Goal: Find specific page/section: Find specific page/section

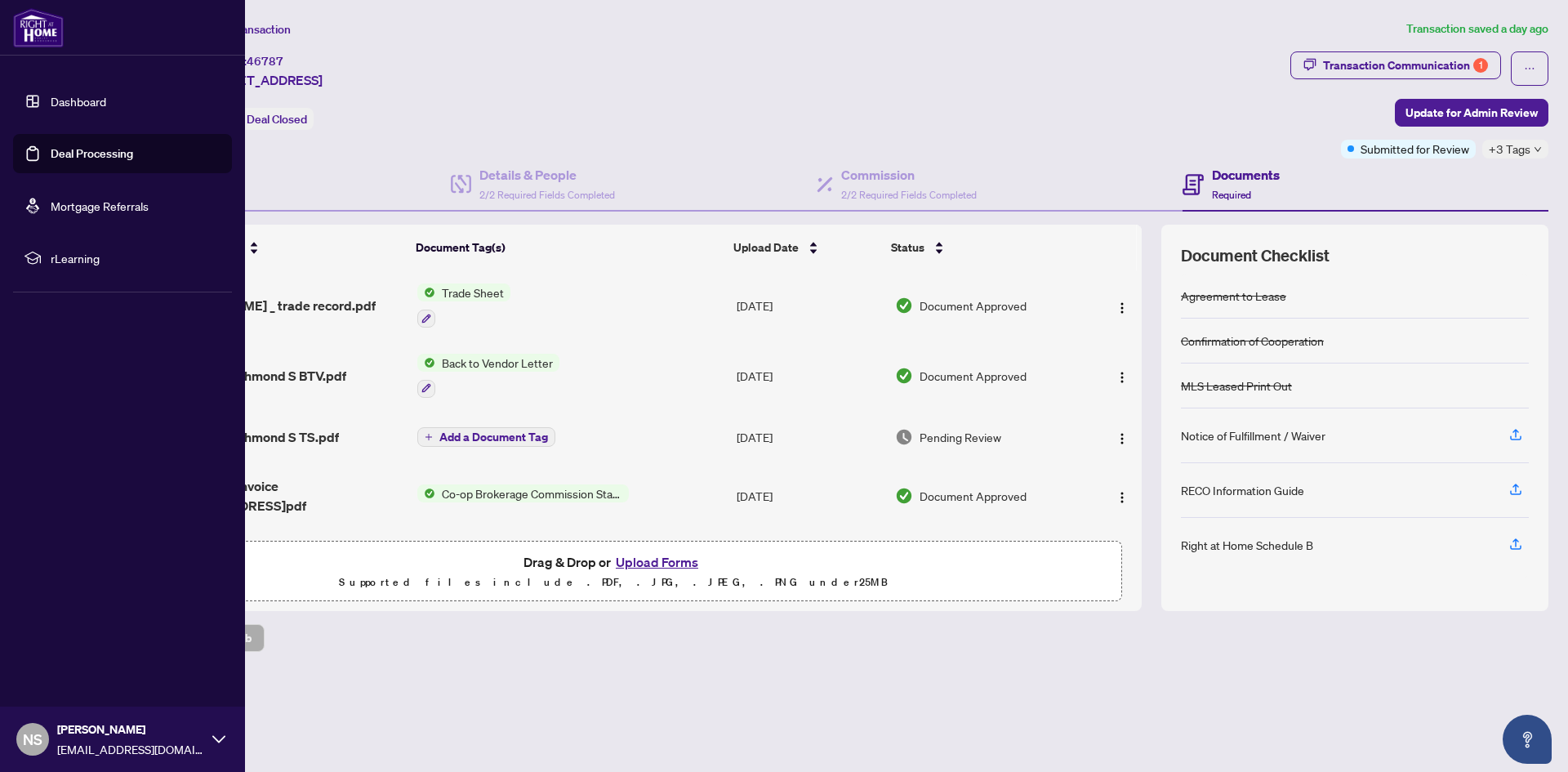
click at [73, 102] on link "Dashboard" at bounding box center [78, 100] width 55 height 14
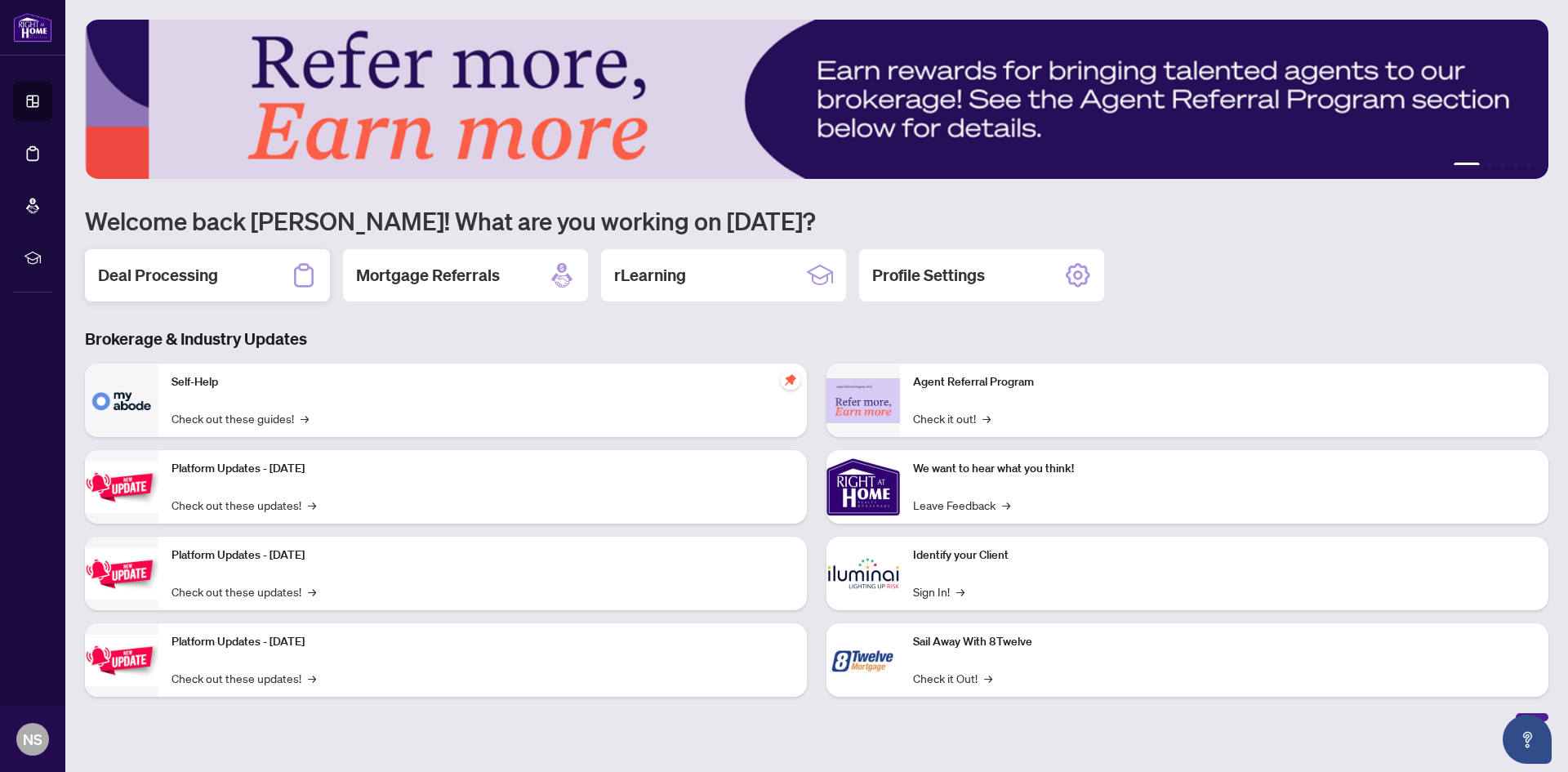
click at [159, 272] on h2 "Deal Processing" at bounding box center [158, 276] width 120 height 23
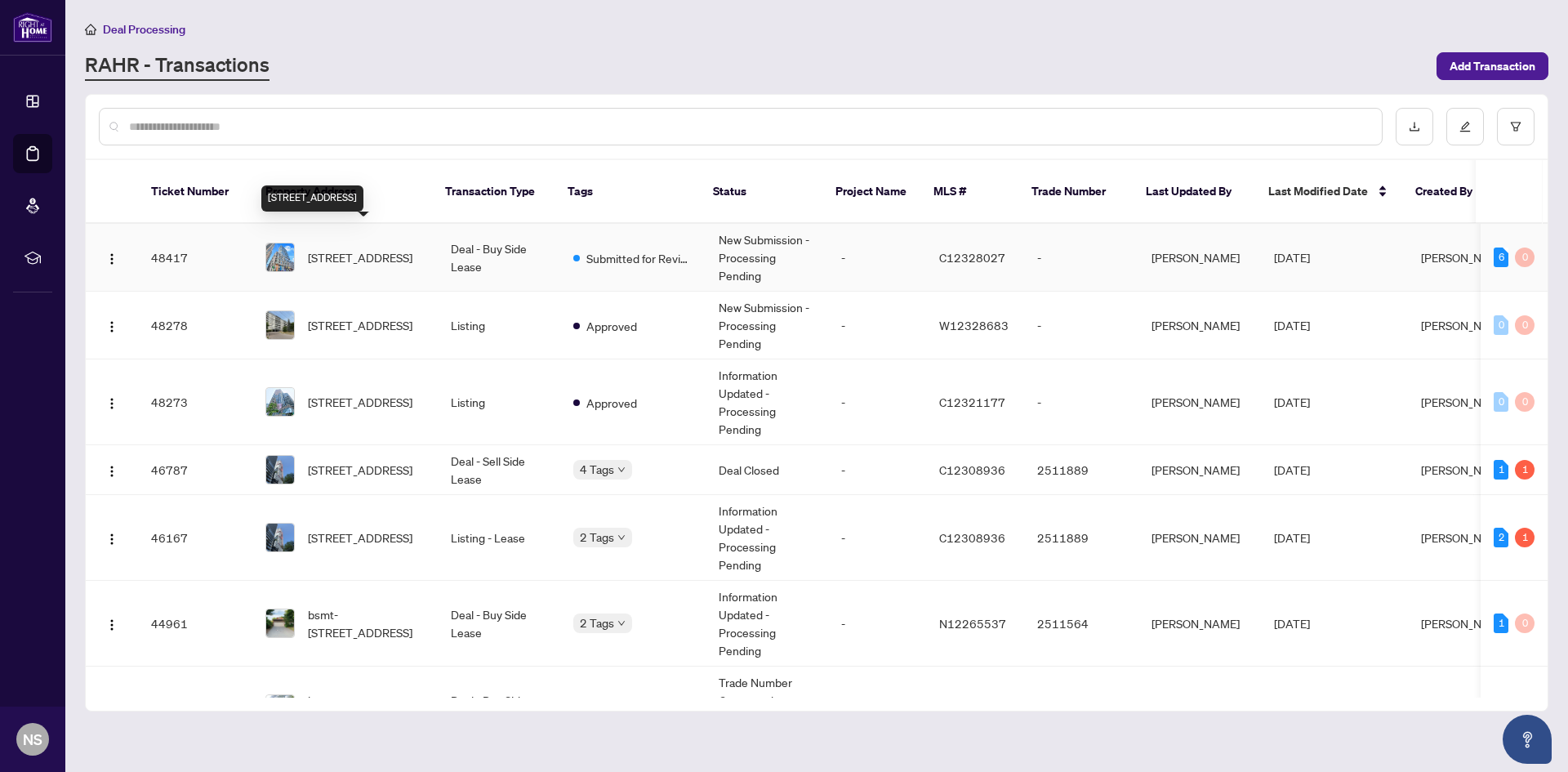
click at [330, 249] on span "[STREET_ADDRESS]" at bounding box center [359, 257] width 104 height 18
